Goal: Communication & Community: Answer question/provide support

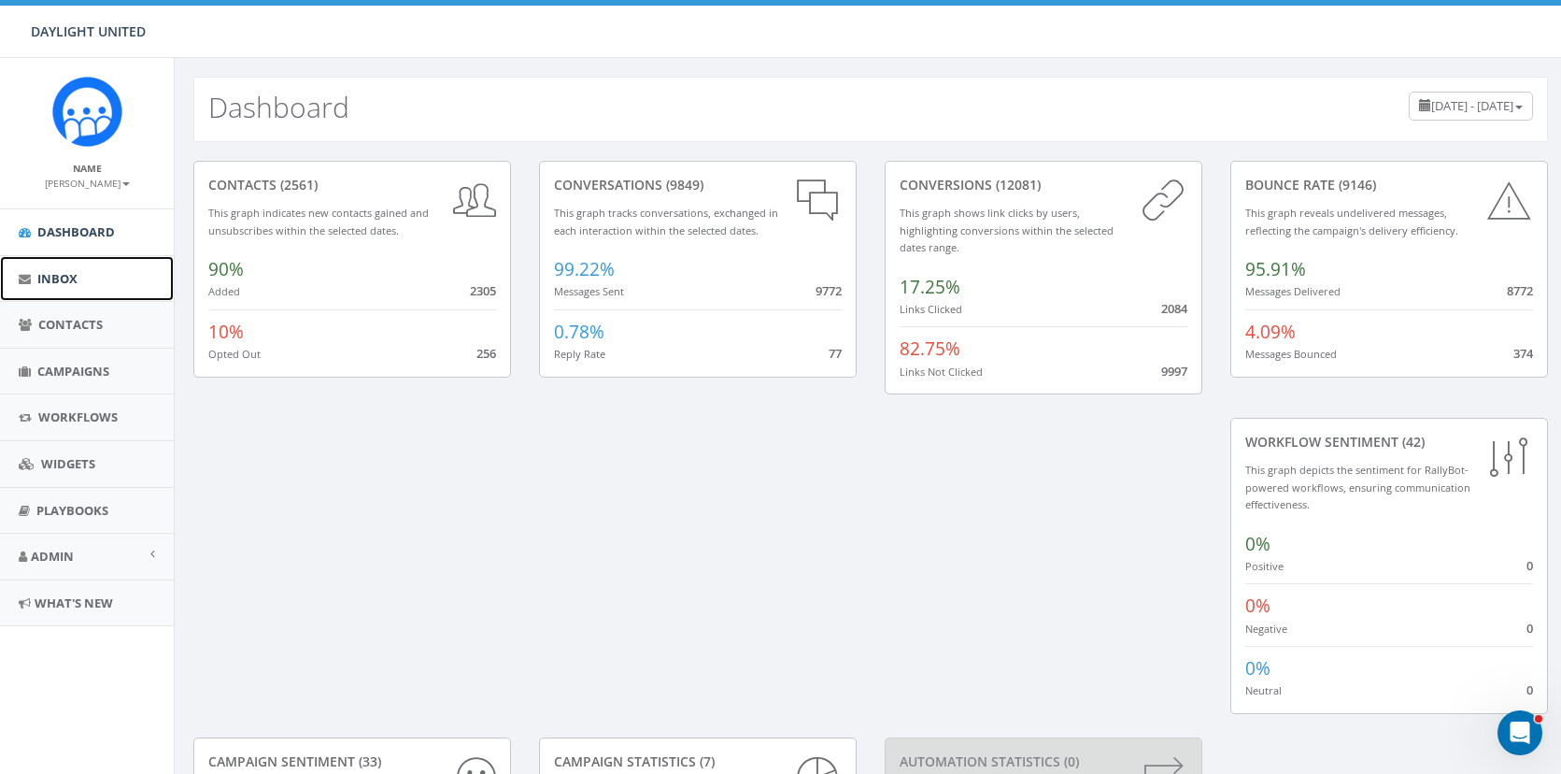
click at [93, 292] on link "Inbox" at bounding box center [87, 279] width 174 height 46
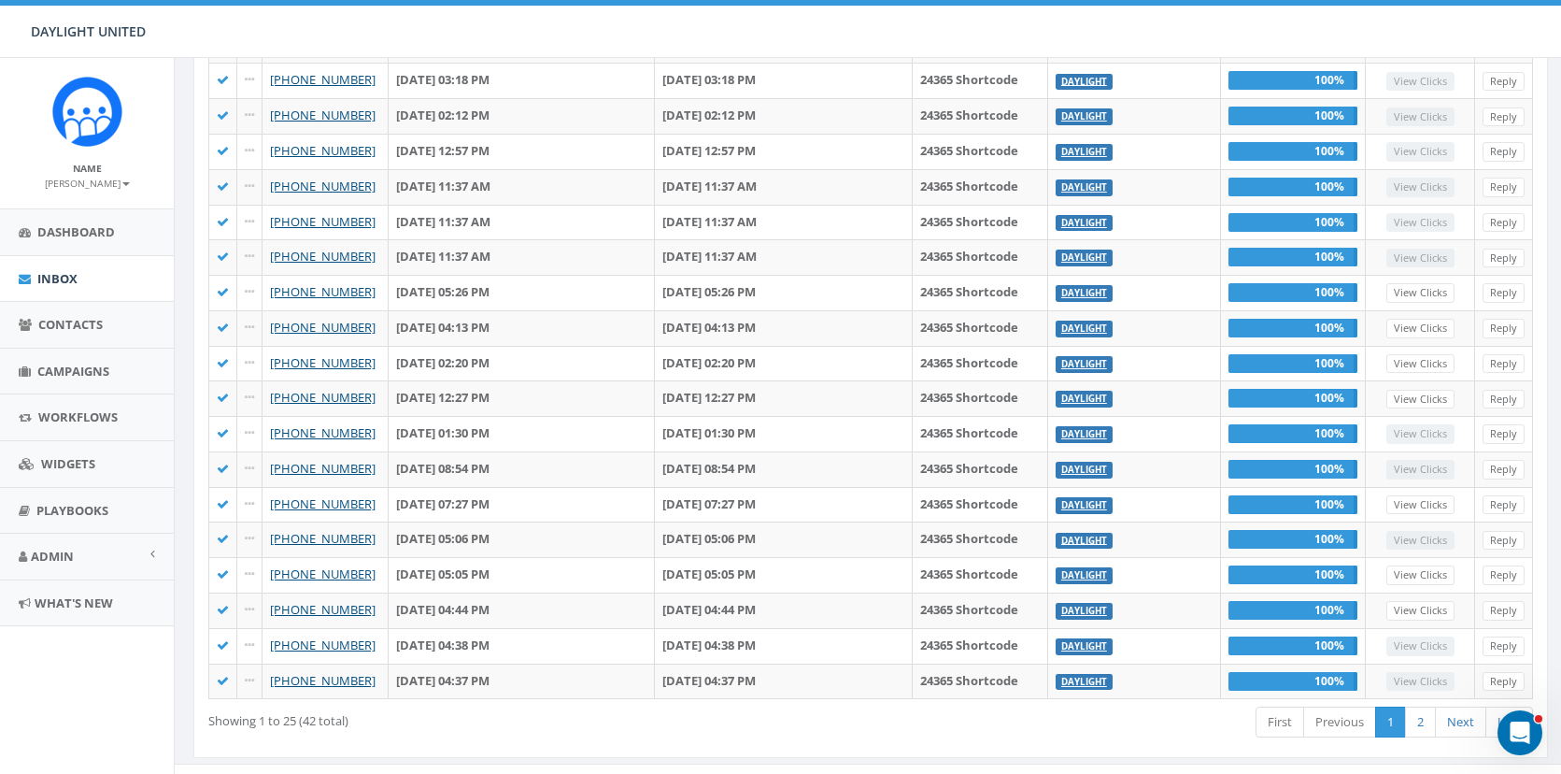
scroll to position [492, 0]
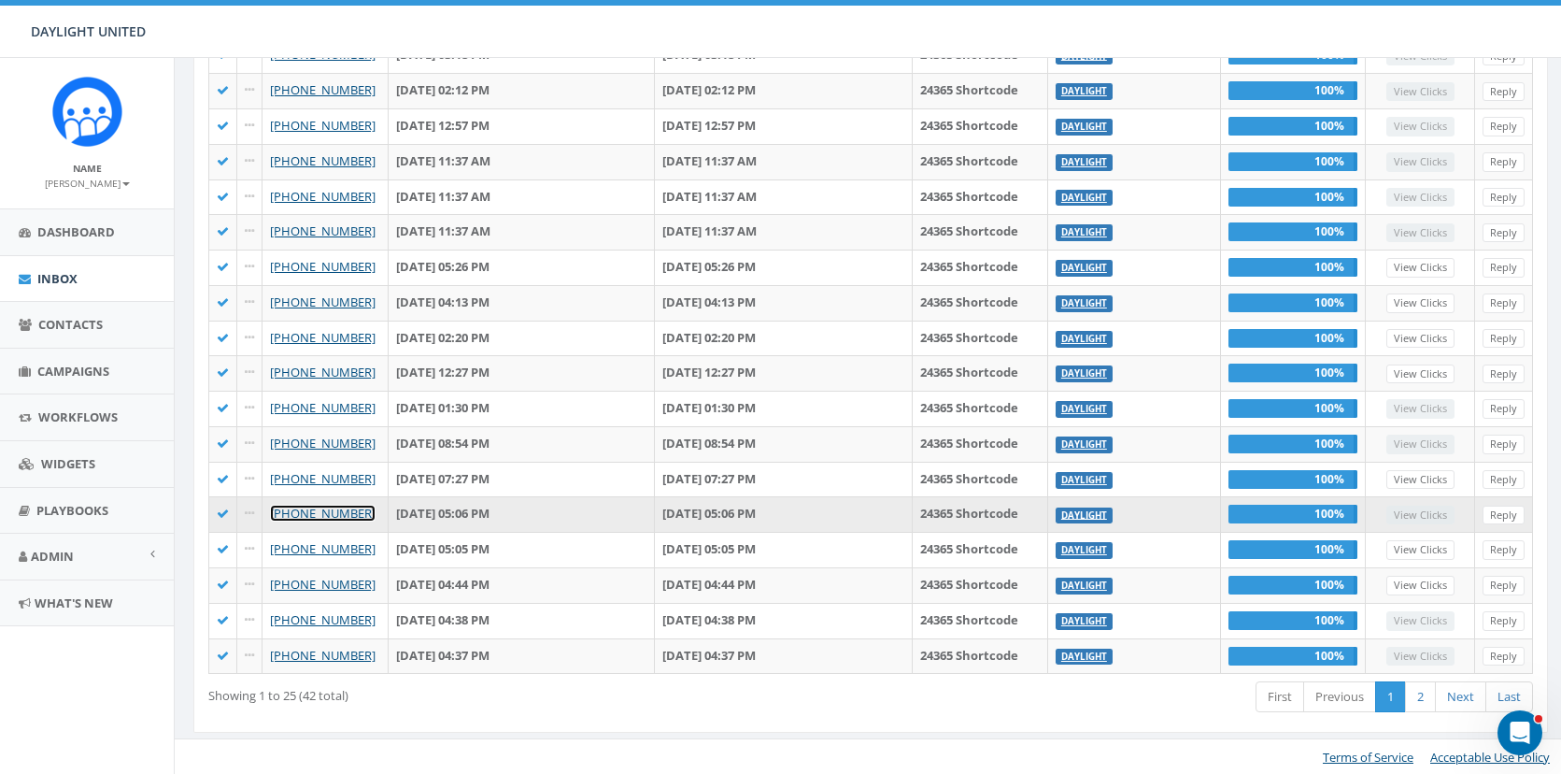
click at [292, 519] on link "+1 906-204-8672" at bounding box center [323, 513] width 106 height 17
